Goal: Task Accomplishment & Management: Use online tool/utility

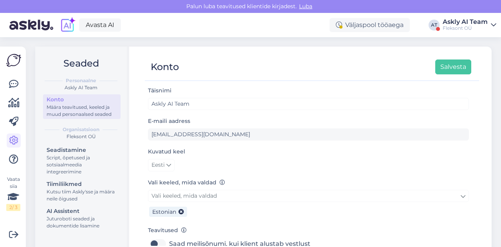
click at [445, 24] on div "Askly AI Team" at bounding box center [464, 22] width 45 height 6
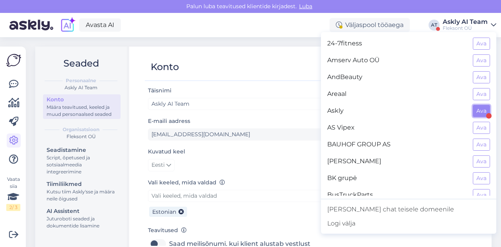
click at [478, 111] on button "Ava" at bounding box center [481, 111] width 17 height 12
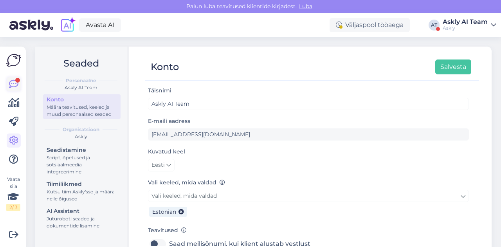
click at [11, 90] on link at bounding box center [14, 84] width 14 height 14
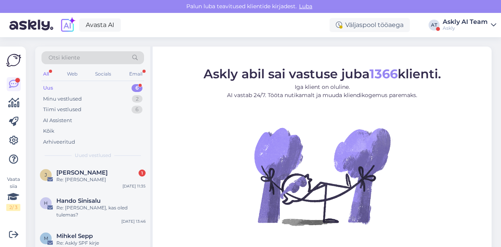
click at [94, 85] on div "Uus 6" at bounding box center [92, 88] width 103 height 11
click at [89, 210] on div "Re: [PERSON_NAME], kas oled tulemas?" at bounding box center [100, 211] width 89 height 14
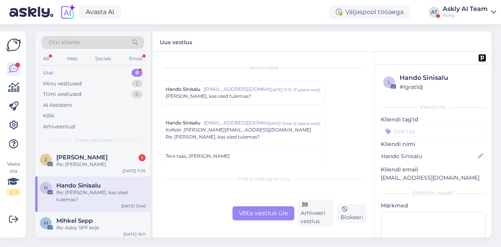
scroll to position [7, 0]
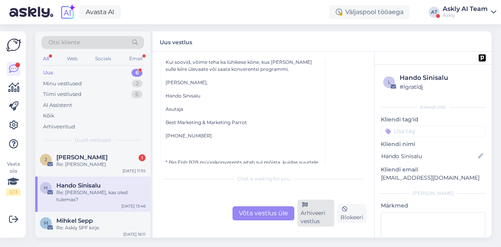
click at [311, 216] on div "Arhiveeri vestlus" at bounding box center [315, 213] width 37 height 27
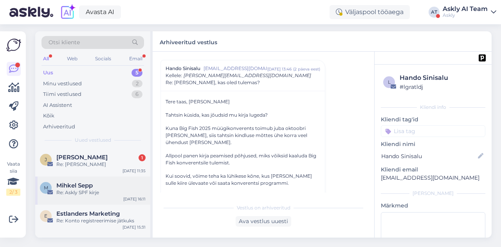
click at [92, 189] on div "Re: Askly SPF kirje" at bounding box center [100, 192] width 89 height 7
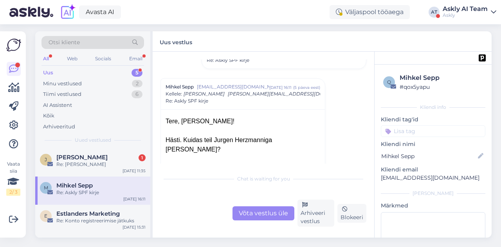
scroll to position [120, 0]
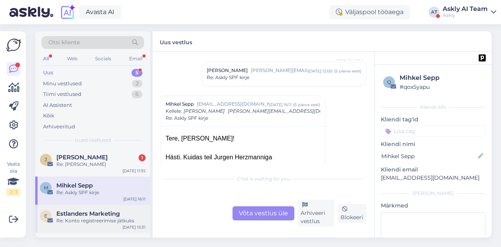
click at [105, 210] on span "Estlanders Marketing" at bounding box center [87, 213] width 63 height 7
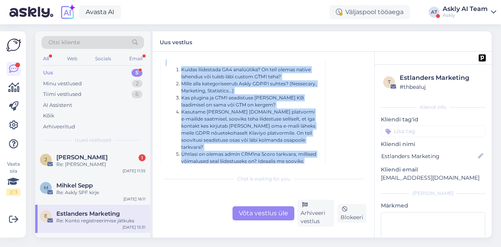
scroll to position [156, 0]
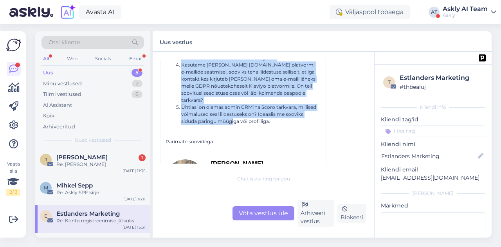
drag, startPoint x: 183, startPoint y: 95, endPoint x: 284, endPoint y: 108, distance: 101.4
click at [284, 108] on div "Tere, [PERSON_NAME]! Tore taas suhelda. :) Mul on seoses Askly liidestuse ja se…" at bounding box center [242, 102] width 155 height 265
copy div "seoses Askly liidestuse ja seadistustega mõned alljärgnevad küsimused: Kuidas l…"
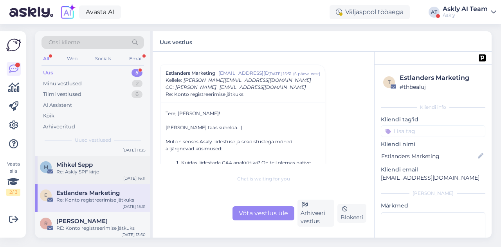
scroll to position [51, 0]
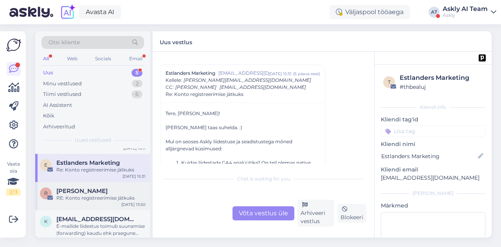
click at [86, 194] on div "RE: Konto registreerimise jätkuks" at bounding box center [100, 197] width 89 height 7
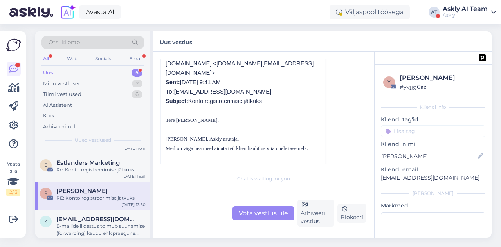
scroll to position [361, 0]
click at [313, 204] on div "Arhiveeri vestlus" at bounding box center [315, 213] width 37 height 27
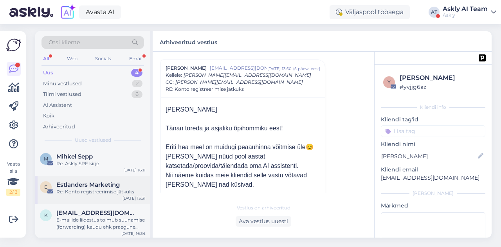
scroll to position [30, 0]
click at [98, 192] on div "E Estlanders Marketing Re: Konto registreerimise jätkuks [DATE] 15:31" at bounding box center [92, 189] width 115 height 28
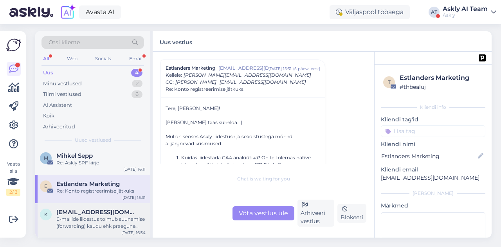
click at [99, 216] on div "E-mailide liidestus toimub suunamise (forwarding) kaudu ehk praegune emailiserv…" at bounding box center [100, 223] width 89 height 14
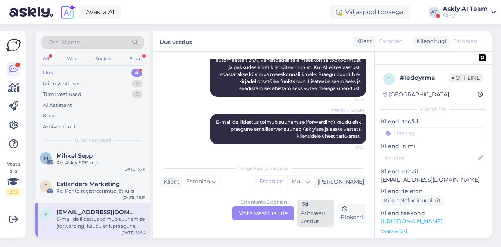
click at [320, 212] on div "Arhiveeri vestlus" at bounding box center [315, 213] width 37 height 27
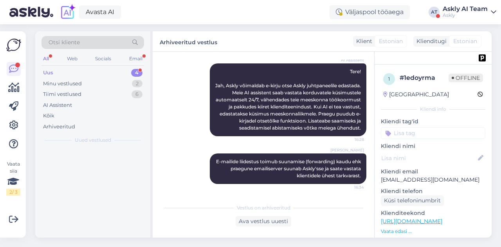
scroll to position [113, 0]
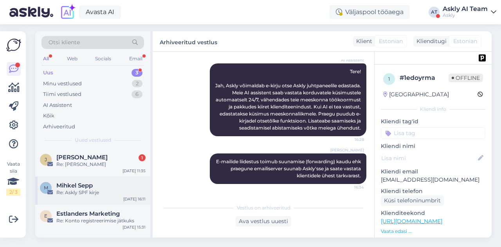
click at [90, 190] on div "M Mihkel Sepp Re: Askly SPF kirje [DATE] 16:11" at bounding box center [92, 190] width 115 height 28
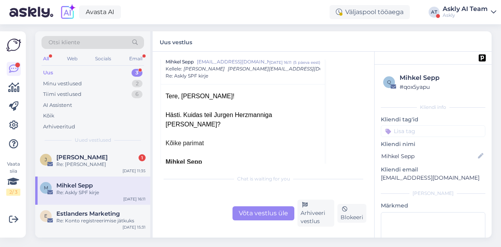
scroll to position [162, 0]
click at [87, 218] on div "E Estlanders Marketing Re: Konto registreerimise jätkuks [DATE] 15:31" at bounding box center [92, 219] width 115 height 28
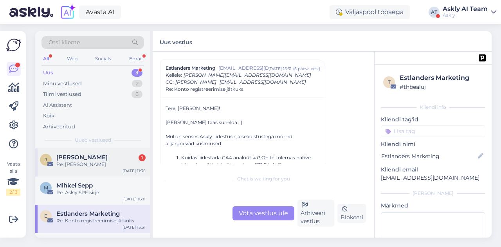
click at [93, 162] on div "J [PERSON_NAME] 1 Re: Kiire küsimus [DATE] 11:35" at bounding box center [92, 162] width 115 height 28
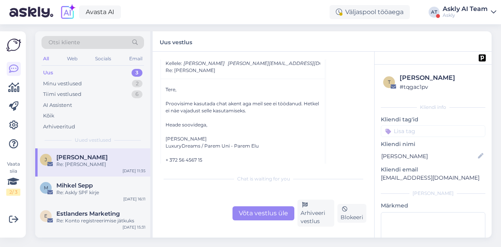
scroll to position [32, 0]
click at [276, 209] on div "Võta vestlus üle" at bounding box center [263, 213] width 62 height 14
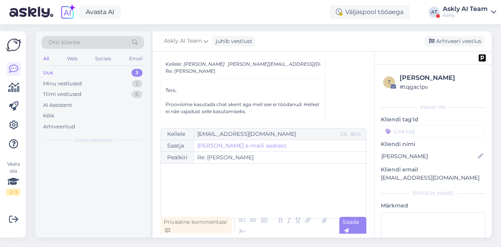
scroll to position [21, 0]
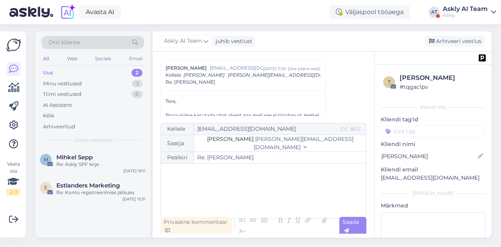
click at [232, 178] on div "﻿" at bounding box center [263, 190] width 197 height 47
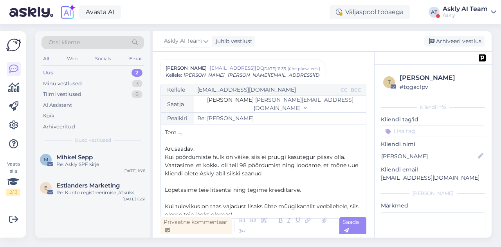
scroll to position [0, 0]
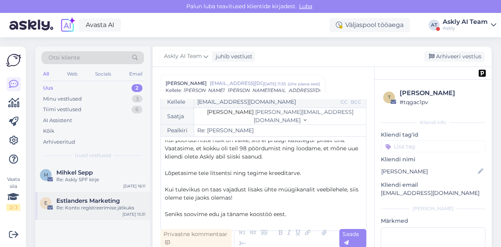
drag, startPoint x: 293, startPoint y: 213, endPoint x: 145, endPoint y: 214, distance: 147.9
click at [145, 214] on div "Otsi kliente All Web Socials Email Uus 2 Minu vestlused 3 Tiimi vestlused 6 AI …" at bounding box center [263, 150] width 456 height 206
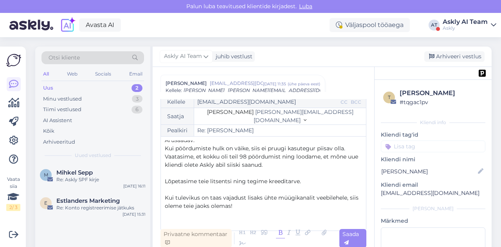
scroll to position [21, 0]
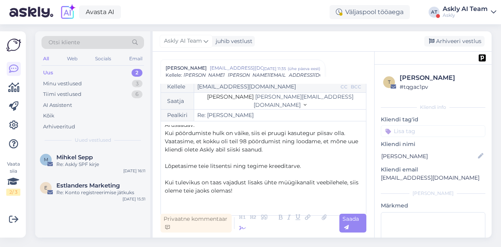
click at [239, 223] on icon at bounding box center [243, 228] width 12 height 11
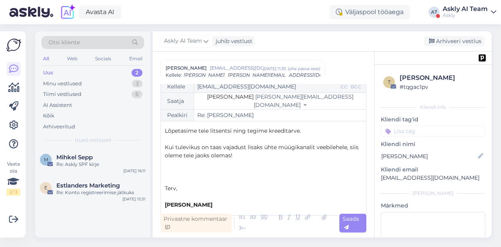
scroll to position [56, 0]
click at [182, 184] on p "Terv," at bounding box center [263, 188] width 197 height 8
click at [166, 194] on p "﻿" at bounding box center [263, 196] width 197 height 8
click at [174, 160] on p "﻿" at bounding box center [263, 163] width 197 height 8
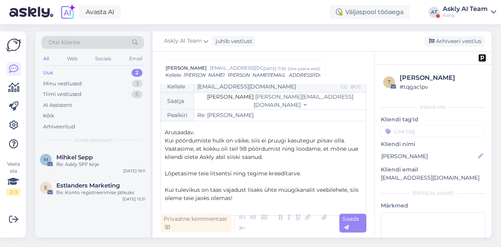
scroll to position [6, 0]
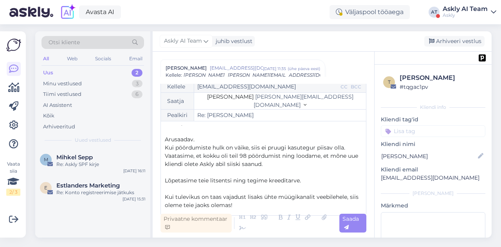
drag, startPoint x: 306, startPoint y: 176, endPoint x: 170, endPoint y: 180, distance: 136.2
click at [170, 180] on div "Tere …, ﻿ Arusaadav. Kui pöördumiste hulk on väike, siis ei pruugi kasutegur pi…" at bounding box center [263, 168] width 197 height 86
click at [187, 178] on p "Lõpetasime teie litsentsi ning tegime kreeditarve." at bounding box center [263, 180] width 197 height 8
drag, startPoint x: 302, startPoint y: 176, endPoint x: 169, endPoint y: 178, distance: 133.0
click at [169, 178] on p "Lõpetasime teie litsentsi ning tegime kreeditarve." at bounding box center [263, 180] width 197 height 8
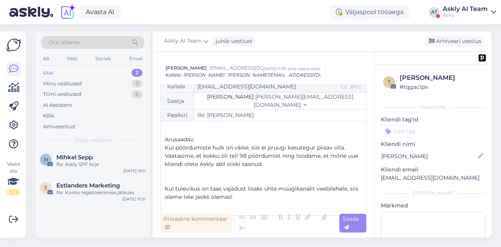
scroll to position [0, 0]
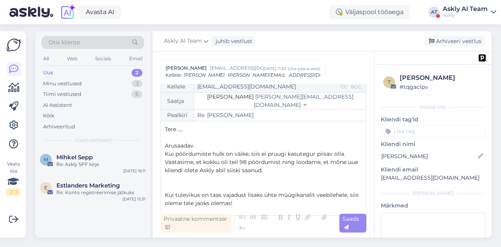
click at [192, 125] on p "Tere …," at bounding box center [263, 129] width 197 height 8
click at [204, 142] on p "Arusaadav." at bounding box center [263, 146] width 197 height 8
click at [166, 150] on span "Kui pöördumiste hulk on väike, siis ei pruugi kasutegur piisav olla. Vaatasime,…" at bounding box center [262, 161] width 195 height 23
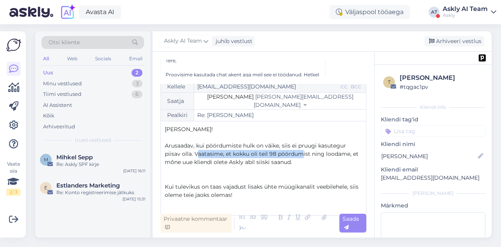
drag, startPoint x: 196, startPoint y: 148, endPoint x: 298, endPoint y: 145, distance: 102.6
click at [298, 145] on span "Arusaadav, kui pöördumiste hulk on väike, siis ei pruugi kasutegur piisav olla.…" at bounding box center [262, 153] width 195 height 23
drag, startPoint x: 194, startPoint y: 147, endPoint x: 308, endPoint y: 151, distance: 113.9
click at [308, 151] on span "Arusaadav, kui pöördumiste hulk on väike, siis ei pruugi kasutegur piisav olla.…" at bounding box center [262, 153] width 195 height 23
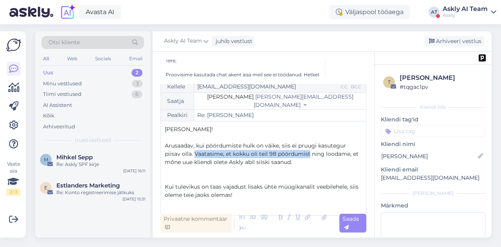
click at [308, 152] on p "Arusaadav, kui pöördumiste hulk on väike, siis ei pruugi kasutegur piisav olla.…" at bounding box center [263, 154] width 197 height 25
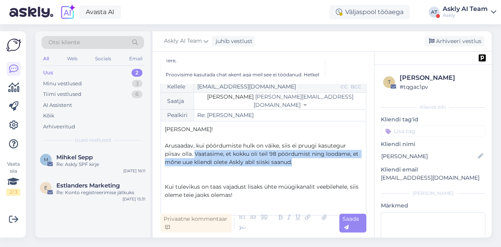
drag, startPoint x: 308, startPoint y: 157, endPoint x: 195, endPoint y: 147, distance: 112.7
click at [195, 147] on p "Arusaadav, kui pöördumiste hulk on väike, siis ei pruugi kasutegur piisav olla.…" at bounding box center [263, 154] width 197 height 25
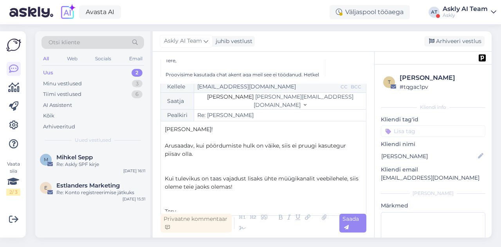
click at [170, 178] on span "Kui tulevikus on taas vajadust lisaks ühte müügikanalit veebilehele, siis oleme…" at bounding box center [262, 182] width 195 height 15
click at [169, 166] on p "﻿" at bounding box center [263, 170] width 197 height 8
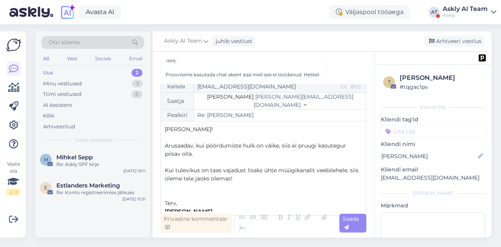
scroll to position [17, 0]
click at [173, 193] on p "﻿" at bounding box center [263, 195] width 197 height 8
click at [170, 137] on p "﻿" at bounding box center [263, 137] width 197 height 8
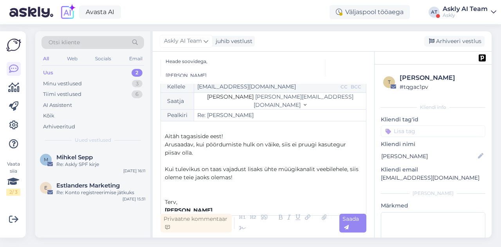
scroll to position [9, 0]
click at [361, 227] on div "Saada" at bounding box center [352, 223] width 27 height 19
type input "Re: [PERSON_NAME]"
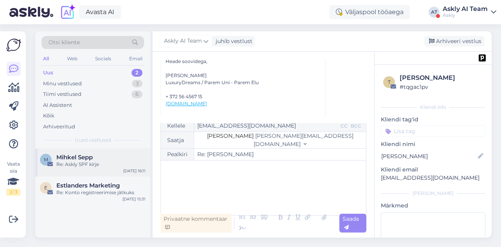
scroll to position [0, 0]
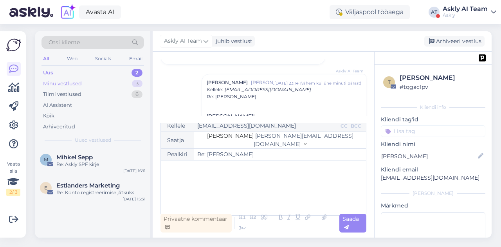
click at [78, 80] on div "Minu vestlused" at bounding box center [62, 84] width 39 height 8
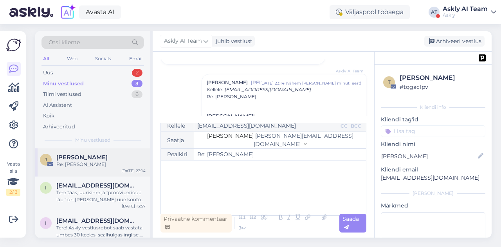
click at [94, 154] on span "[PERSON_NAME]" at bounding box center [81, 157] width 51 height 7
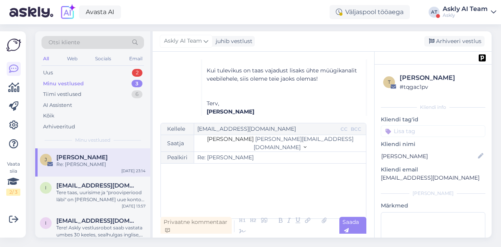
scroll to position [136, 0]
click at [438, 36] on div "Arhiveeri vestlus" at bounding box center [454, 41] width 60 height 11
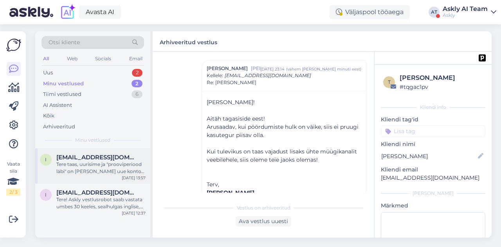
click at [101, 164] on div "Tere taas, uurisime ja "prooviperiood läbi" on [PERSON_NAME] uue konto kohta. S…" at bounding box center [100, 168] width 89 height 14
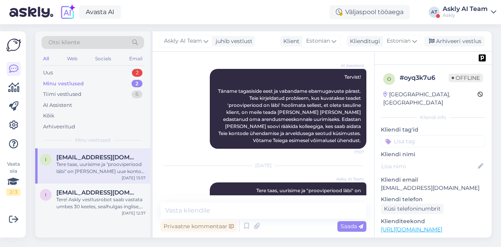
scroll to position [210, 0]
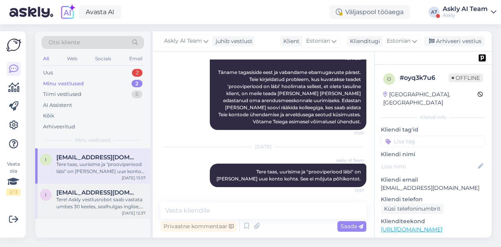
click at [90, 201] on div "Tere! Askly vestlusrobot saab vastata umbes 30 keeles, sealhulgas inglise, pran…" at bounding box center [100, 203] width 89 height 14
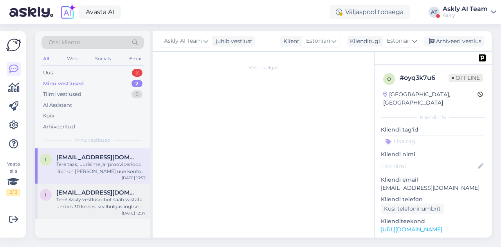
scroll to position [515, 0]
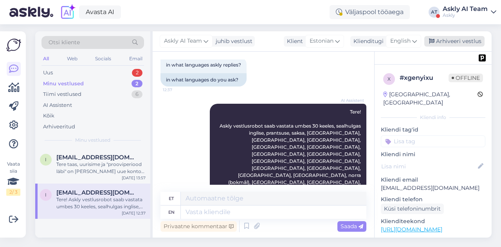
click at [472, 38] on div "Arhiveeri vestlus" at bounding box center [454, 41] width 60 height 11
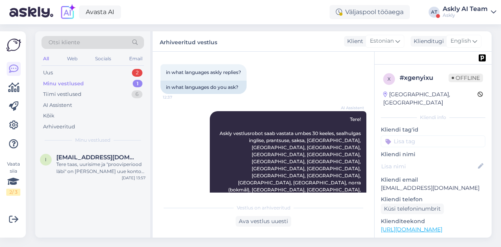
click at [469, 6] on div "Askly AI Team" at bounding box center [464, 9] width 45 height 6
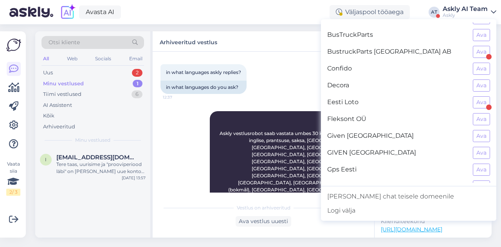
scroll to position [159, 0]
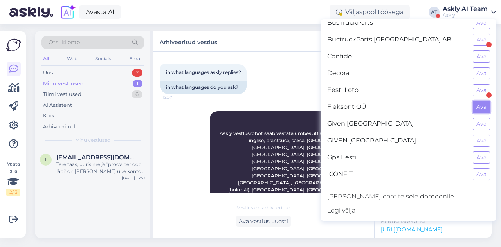
click at [477, 104] on button "Ava" at bounding box center [481, 107] width 17 height 12
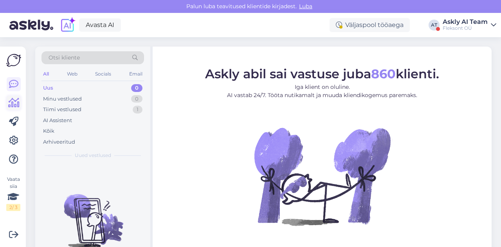
click at [17, 108] on link at bounding box center [14, 103] width 14 height 14
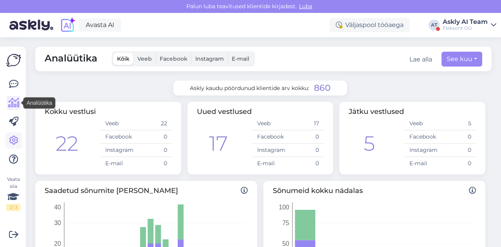
click at [15, 143] on icon at bounding box center [13, 140] width 9 height 9
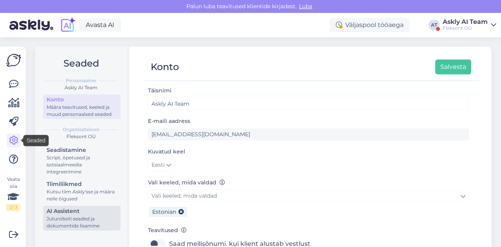
click at [60, 218] on div "Juturoboti seaded ja dokumentide lisamine" at bounding box center [82, 222] width 70 height 14
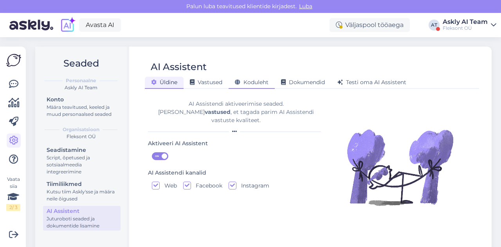
click at [255, 85] on span "Koduleht" at bounding box center [252, 82] width 34 height 7
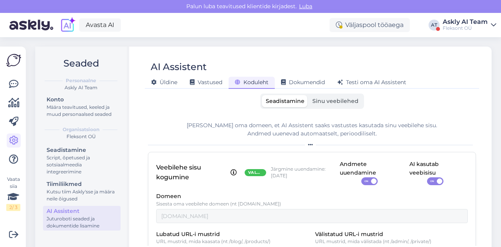
click at [329, 105] on label "Sinu veebilehed" at bounding box center [335, 101] width 54 height 12
click at [308, 95] on input "Sinu veebilehed" at bounding box center [308, 95] width 0 height 0
